Goal: Task Accomplishment & Management: Use online tool/utility

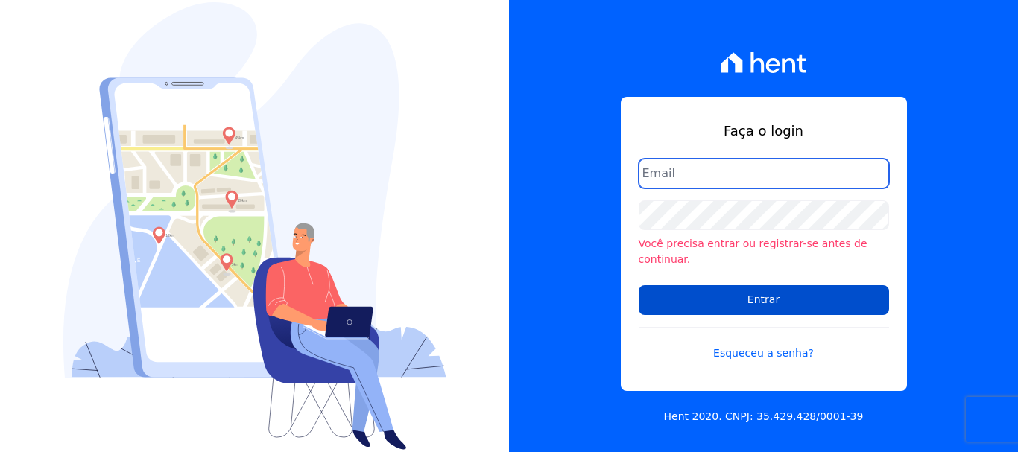
type input "[EMAIL_ADDRESS][DOMAIN_NAME]"
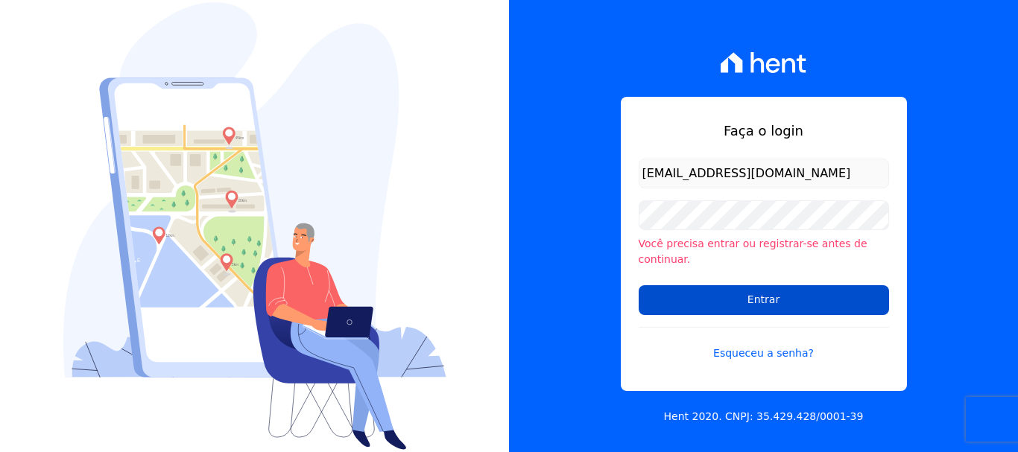
click at [762, 291] on input "Entrar" at bounding box center [764, 300] width 250 height 30
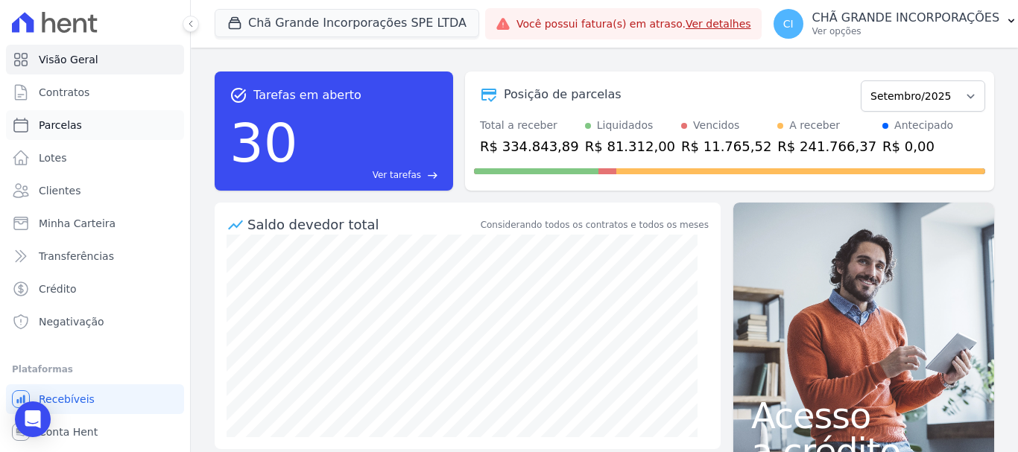
click at [72, 124] on span "Parcelas" at bounding box center [60, 125] width 43 height 15
select select
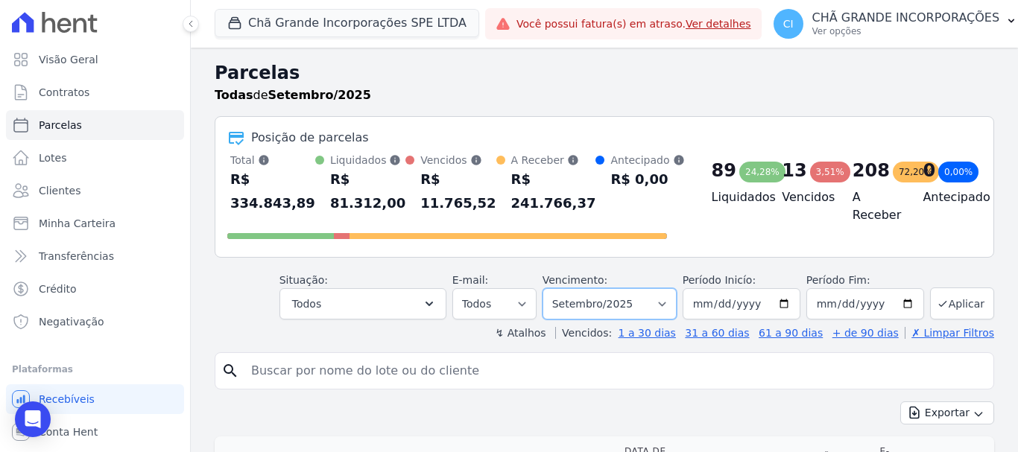
click at [645, 309] on select "Filtrar por período ──────── Todos os meses Outubro/2019 Novembro/2019 Dezembro…" at bounding box center [610, 303] width 134 height 31
select select "04/2025"
click at [552, 288] on select "Filtrar por período ──────── Todos os meses Outubro/2019 Novembro/2019 Dezembro…" at bounding box center [610, 303] width 134 height 31
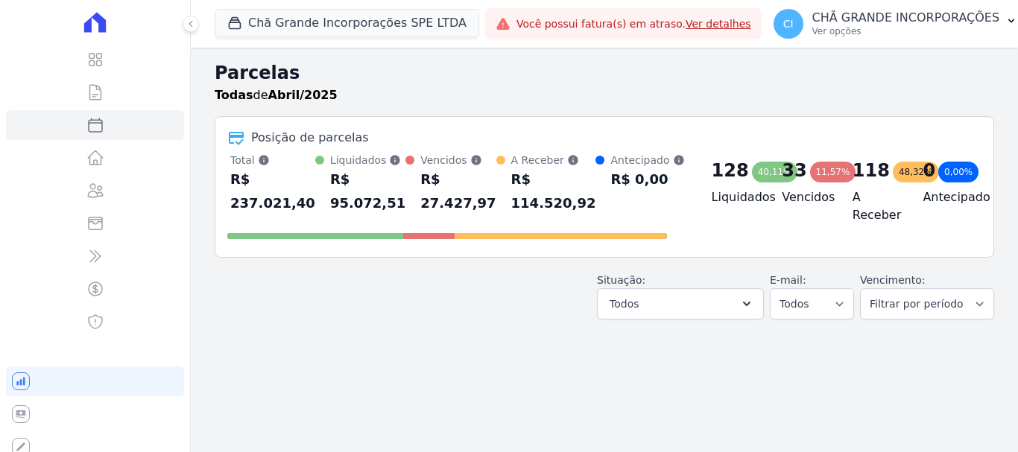
select select
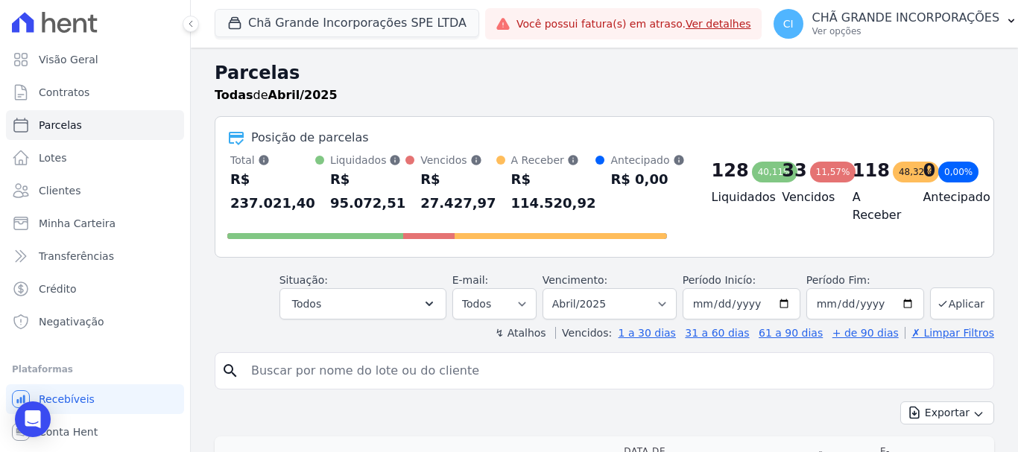
click at [582, 374] on input "search" at bounding box center [614, 371] width 745 height 30
type input "ricardo cesar"
select select
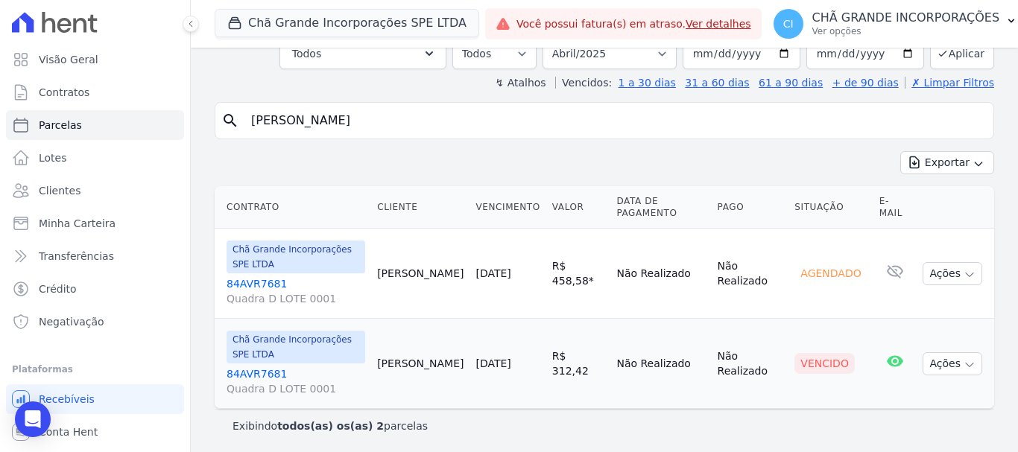
scroll to position [102, 0]
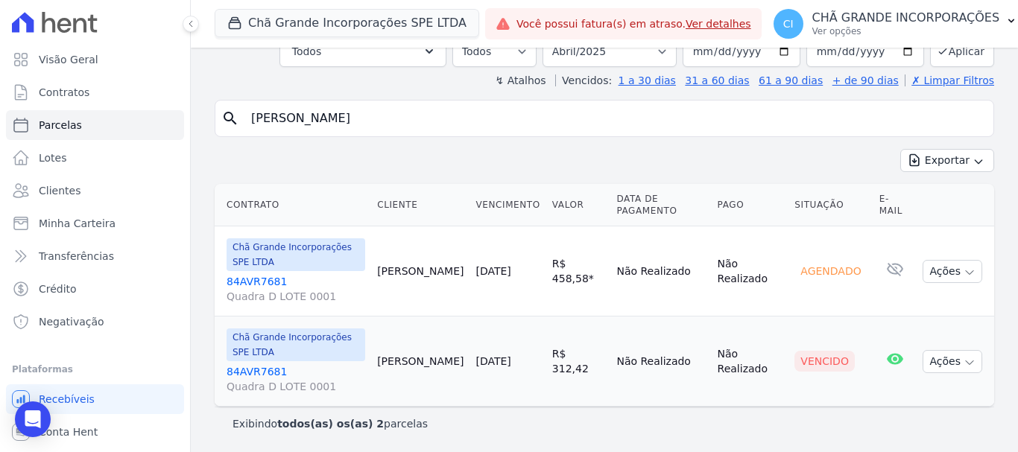
click at [277, 370] on link "84AVR7681 Quadra D LOTE 0001" at bounding box center [296, 379] width 139 height 30
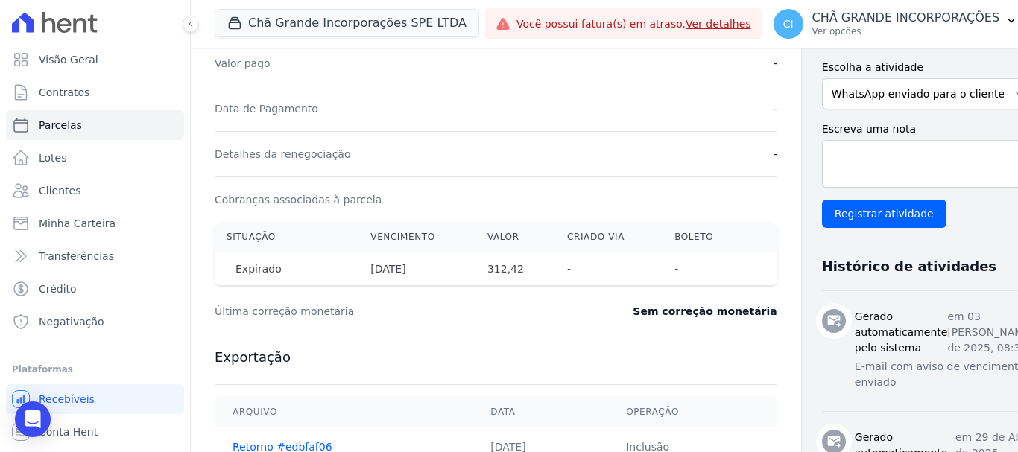
scroll to position [373, 0]
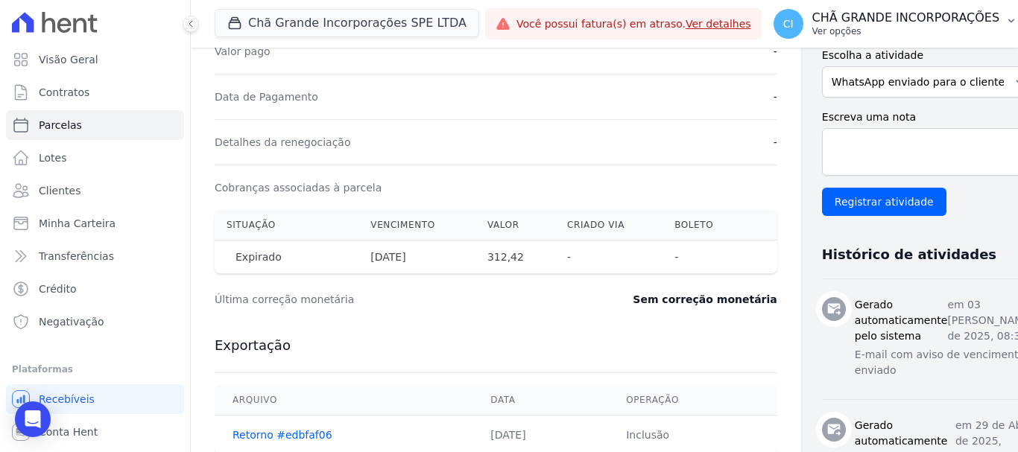
click at [844, 32] on p "Ver opções" at bounding box center [906, 31] width 188 height 12
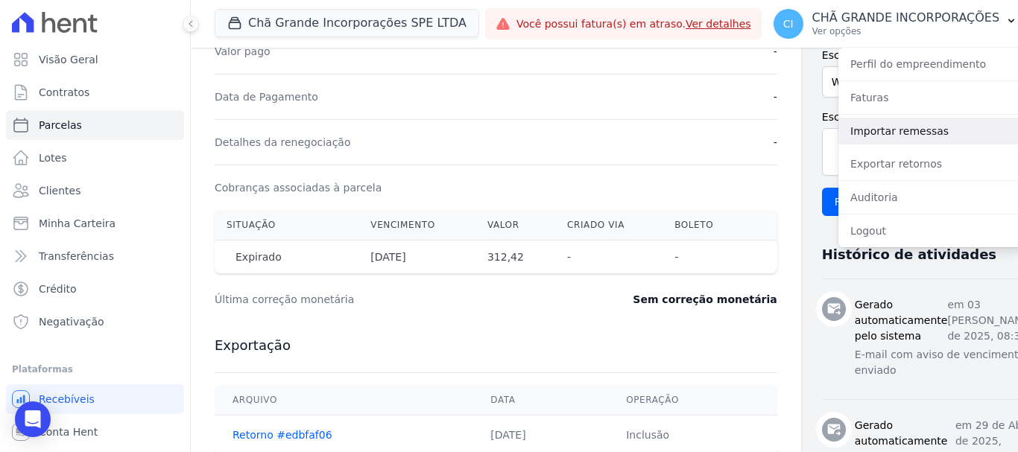
click at [878, 133] on link "Importar remessas" at bounding box center [934, 131] width 191 height 27
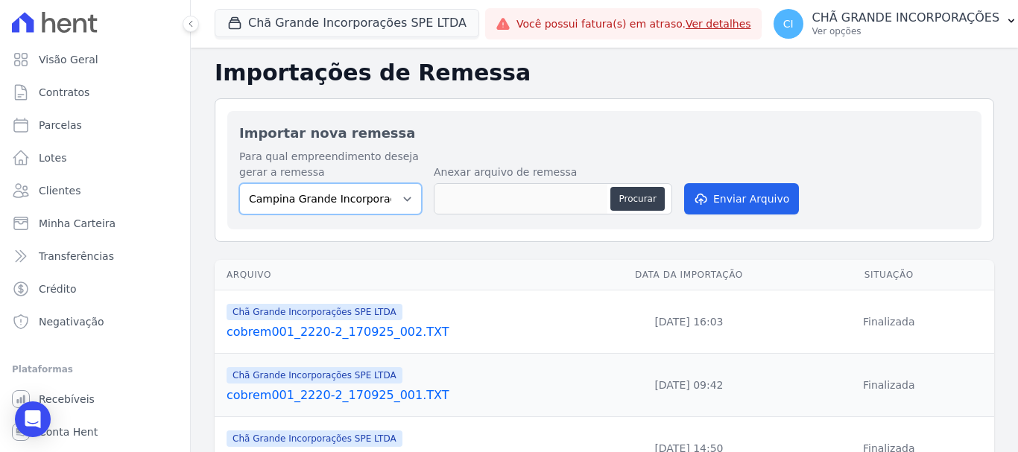
click at [363, 192] on select "Campina Grande Incorporações SPE LTDA Chã Grande Incorporações SPE LTDA Gravatá…" at bounding box center [330, 198] width 183 height 31
select select "fada966b-1e94-4a5a-a03a-a068354f70e7"
click at [239, 183] on select "Campina Grande Incorporações SPE LTDA Chã Grande Incorporações SPE LTDA Gravatá…" at bounding box center [330, 198] width 183 height 31
click at [642, 198] on button "Procurar" at bounding box center [637, 199] width 54 height 24
type input "cobrem001_2220-2_190925_001.TXT"
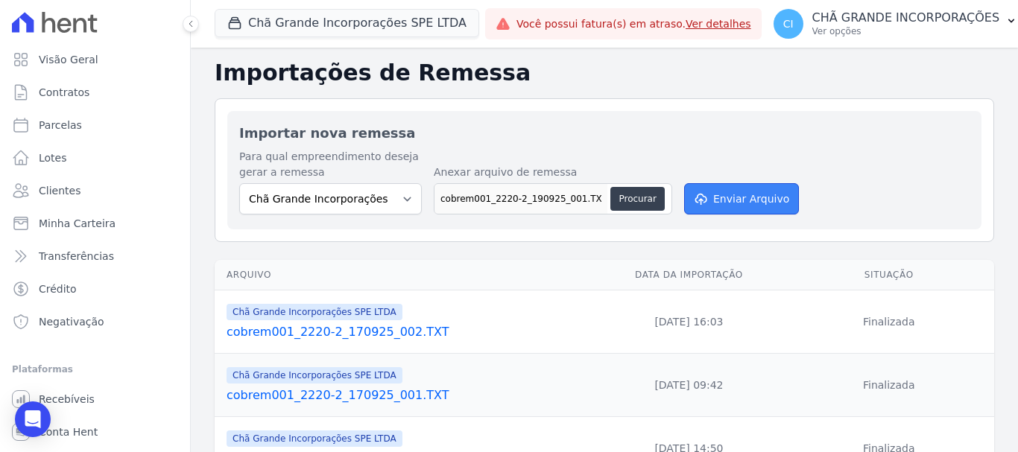
click at [762, 201] on button "Enviar Arquivo" at bounding box center [741, 198] width 115 height 31
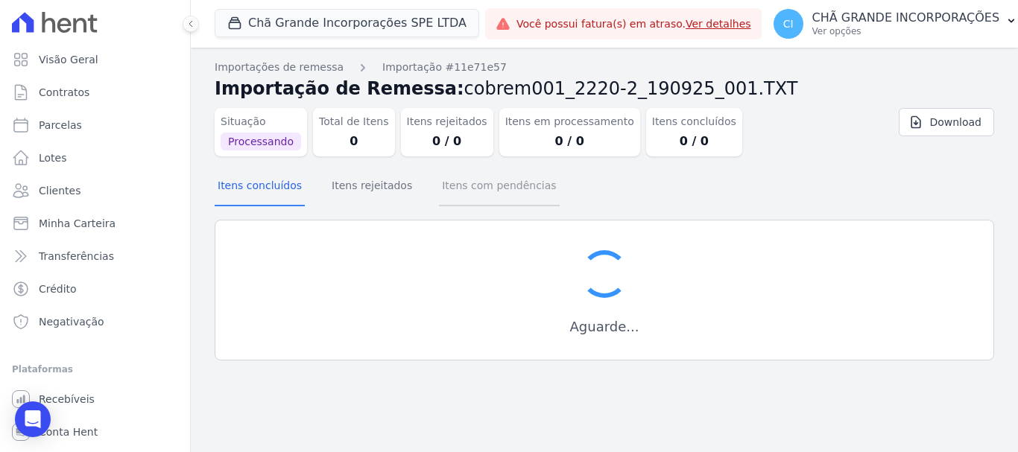
click at [503, 183] on button "Itens com pendências" at bounding box center [499, 187] width 120 height 39
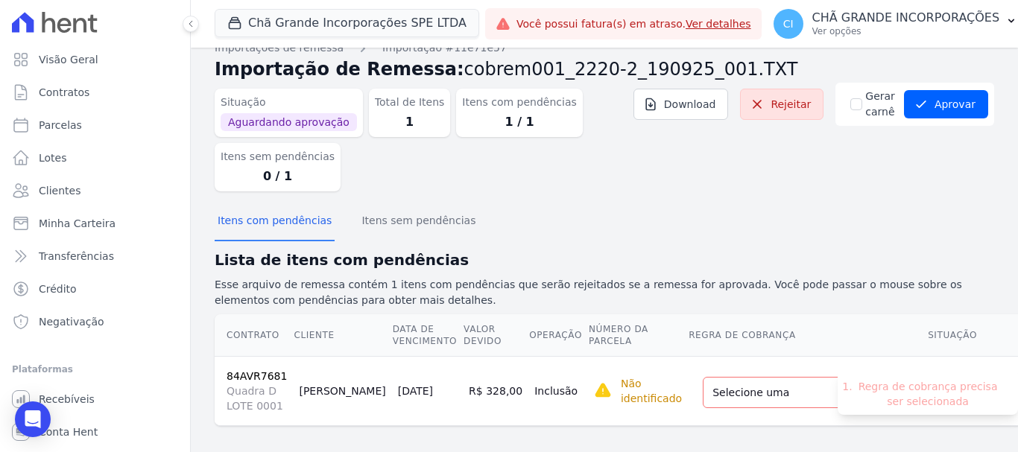
scroll to position [30, 0]
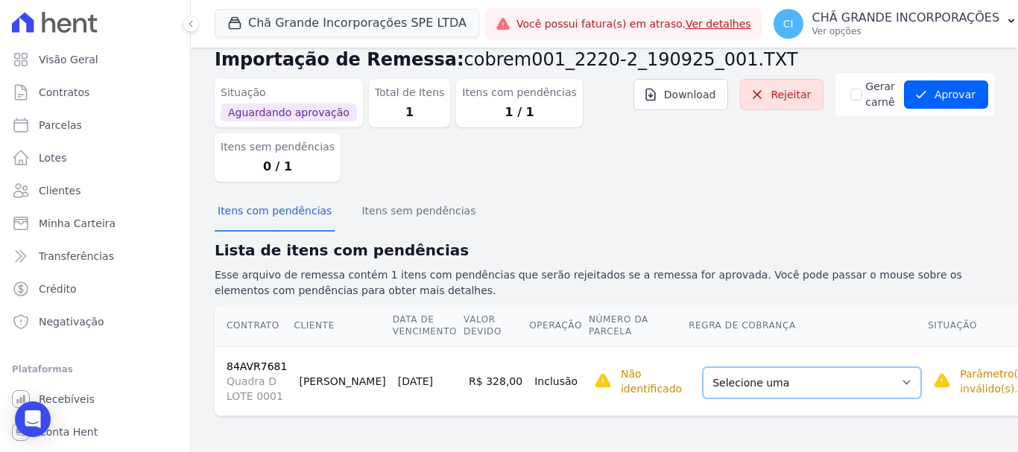
click at [740, 386] on select "Selecione uma Nova Parcela Avulsa Parcela Avulsa Existente Parcela Normal (143 …" at bounding box center [812, 382] width 218 height 31
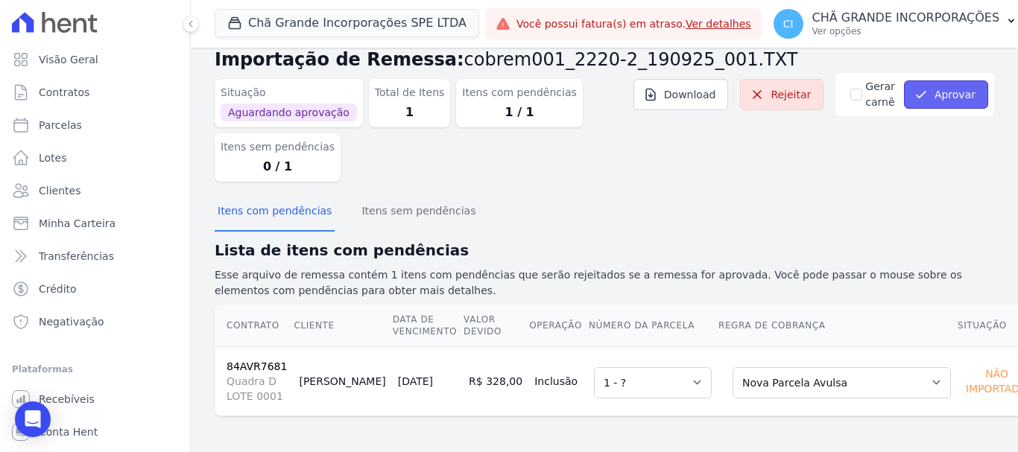
click at [965, 103] on button "Aprovar" at bounding box center [946, 95] width 84 height 28
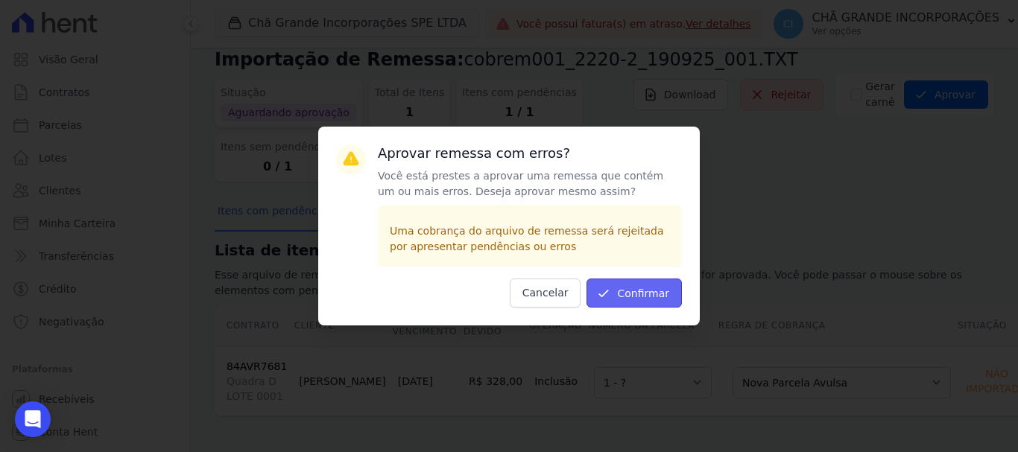
click at [660, 291] on button "Confirmar" at bounding box center [634, 293] width 95 height 29
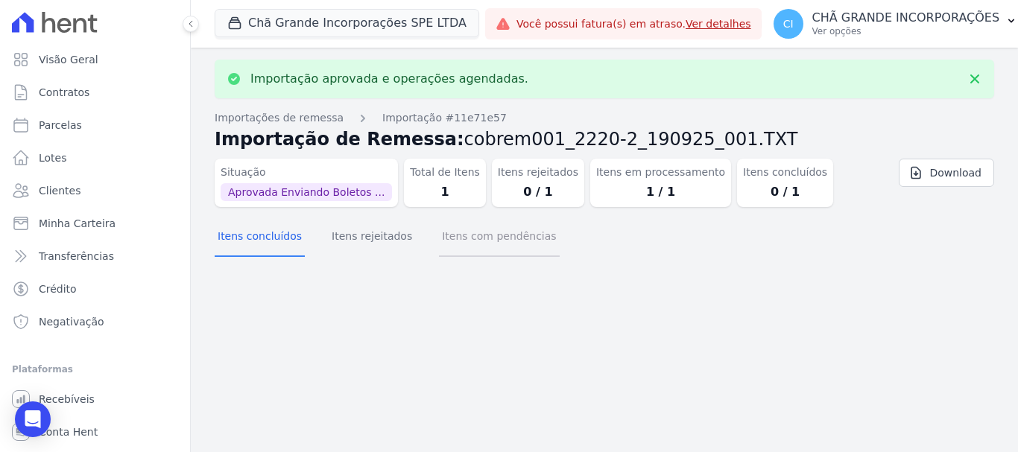
click at [491, 239] on button "Itens com pendências" at bounding box center [499, 237] width 120 height 39
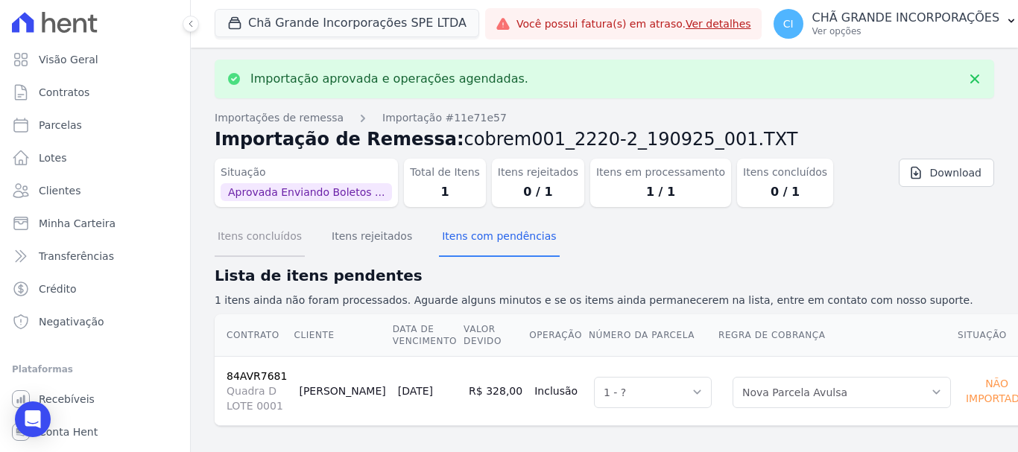
click at [268, 233] on button "Itens concluídos" at bounding box center [260, 237] width 90 height 39
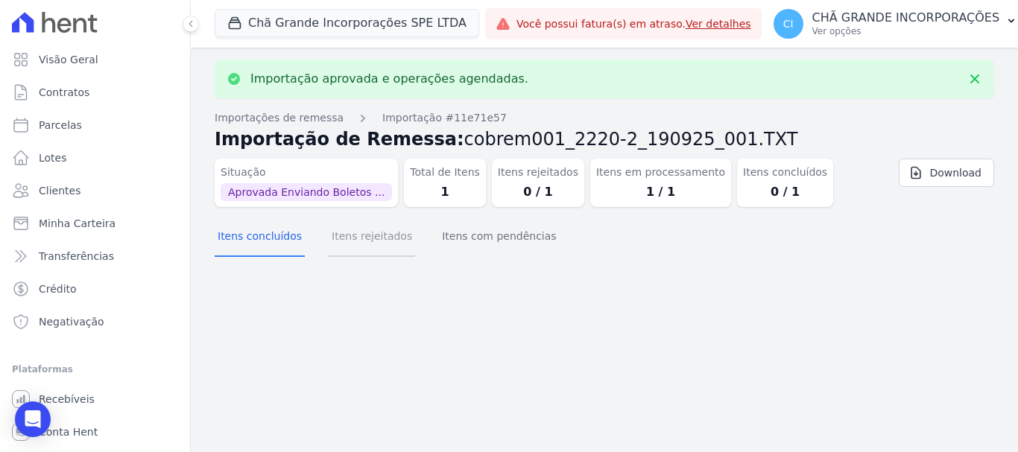
click at [339, 247] on button "Itens rejeitados" at bounding box center [372, 237] width 86 height 39
click at [273, 247] on button "Itens concluídos" at bounding box center [260, 237] width 90 height 39
click at [510, 244] on button "Itens com pendências" at bounding box center [499, 237] width 120 height 39
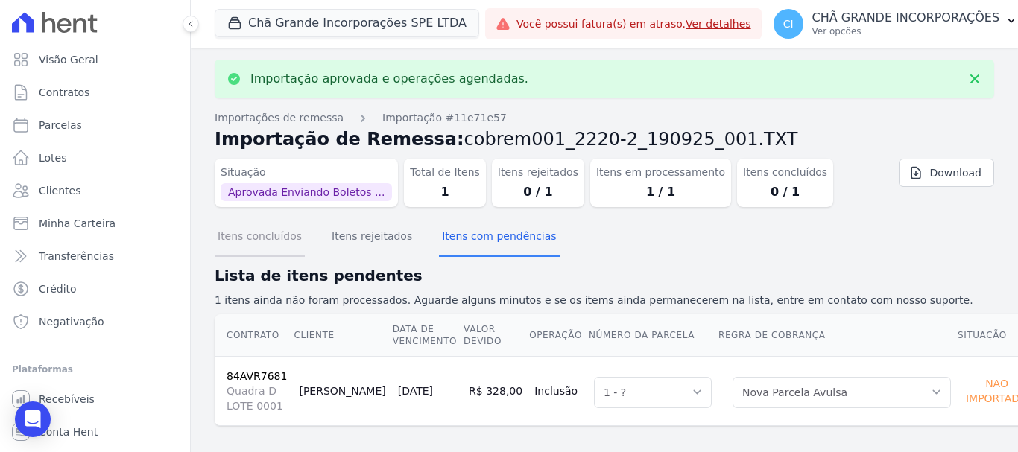
click at [288, 244] on button "Itens concluídos" at bounding box center [260, 237] width 90 height 39
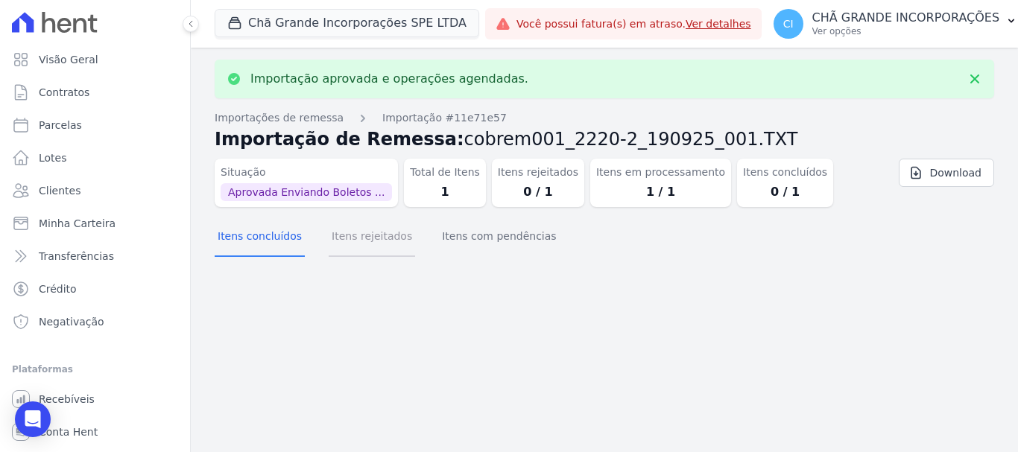
click at [370, 243] on button "Itens rejeitados" at bounding box center [372, 237] width 86 height 39
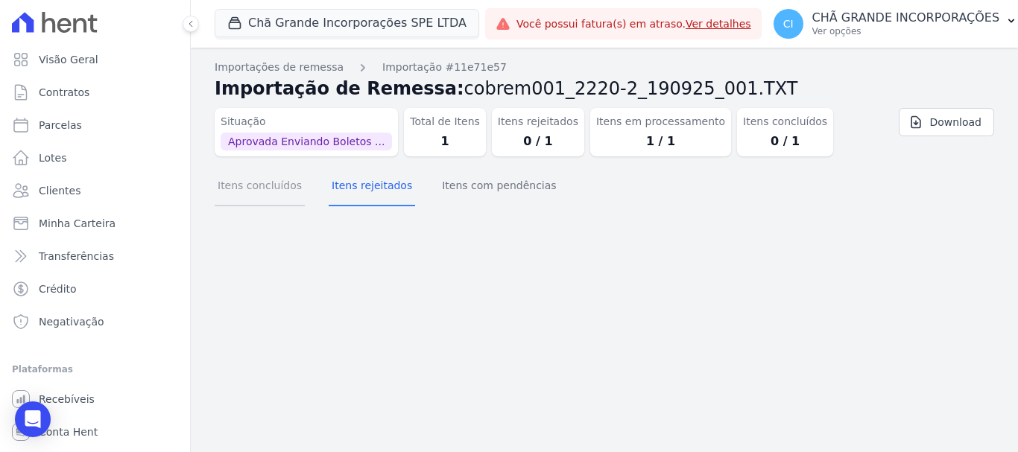
click at [276, 191] on button "Itens concluídos" at bounding box center [260, 187] width 90 height 39
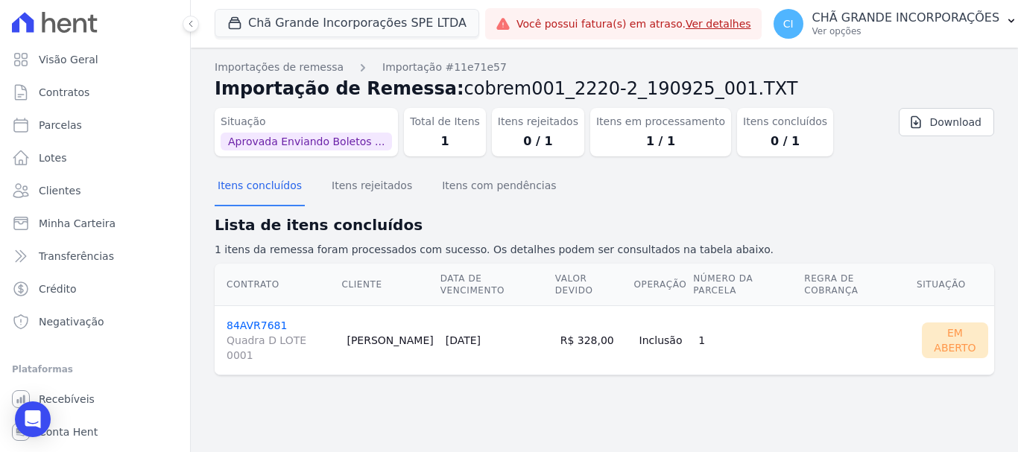
click at [251, 320] on link "84AVR7681 Quadra D LOTE 0001" at bounding box center [281, 341] width 108 height 43
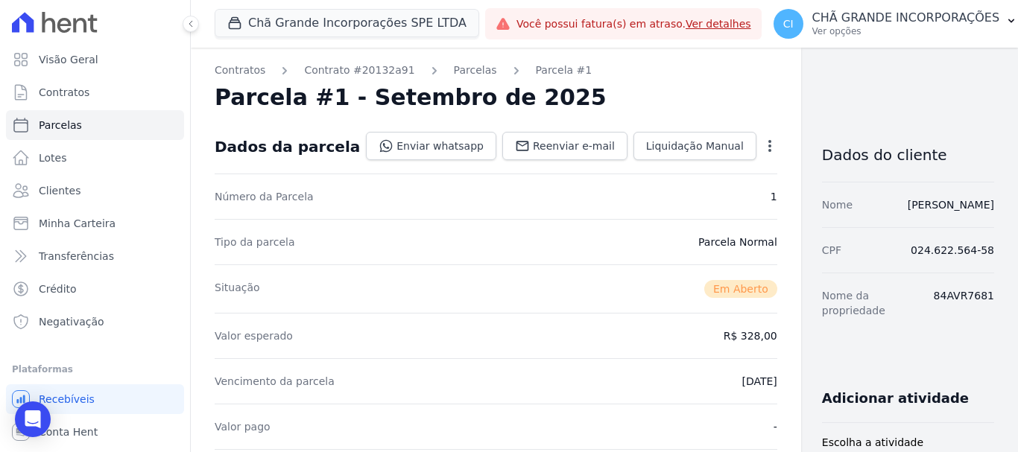
scroll to position [373, 0]
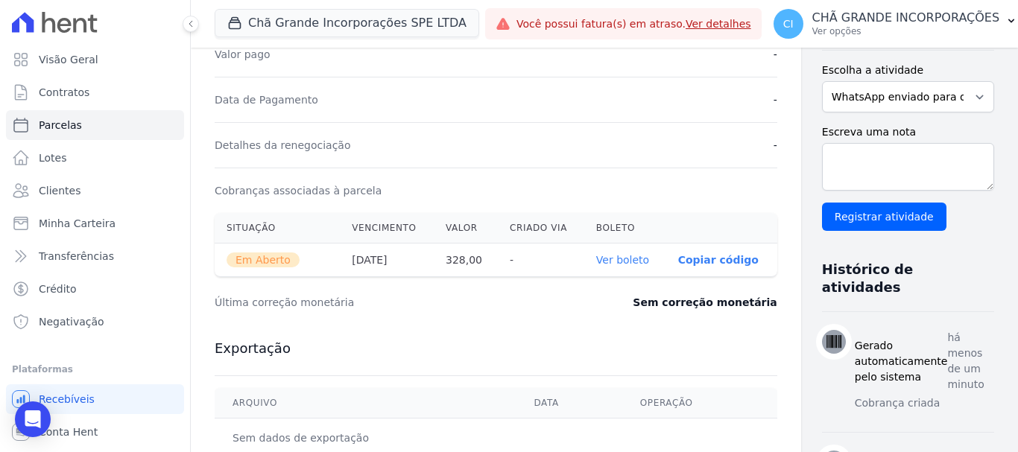
click at [602, 262] on link "Ver boleto" at bounding box center [622, 260] width 53 height 12
